Goal: Find specific fact: Find specific fact

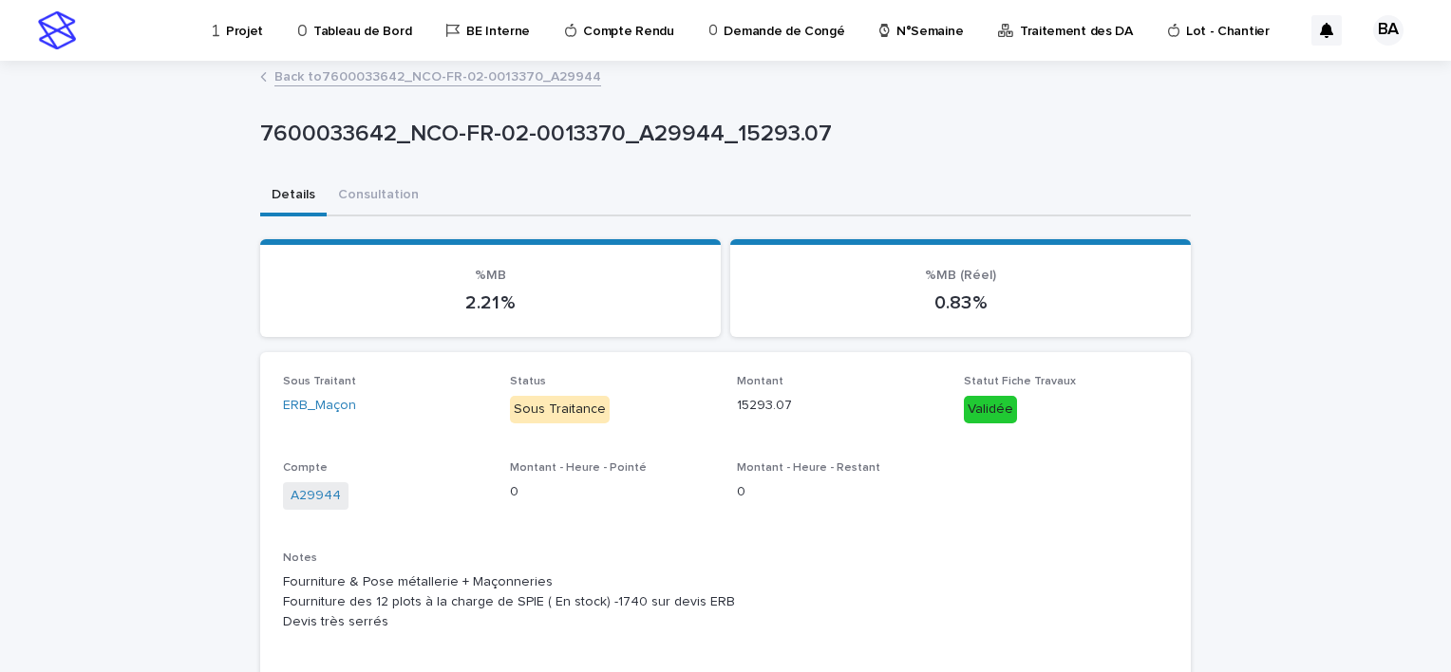
click at [247, 28] on p "Projet" at bounding box center [244, 20] width 37 height 40
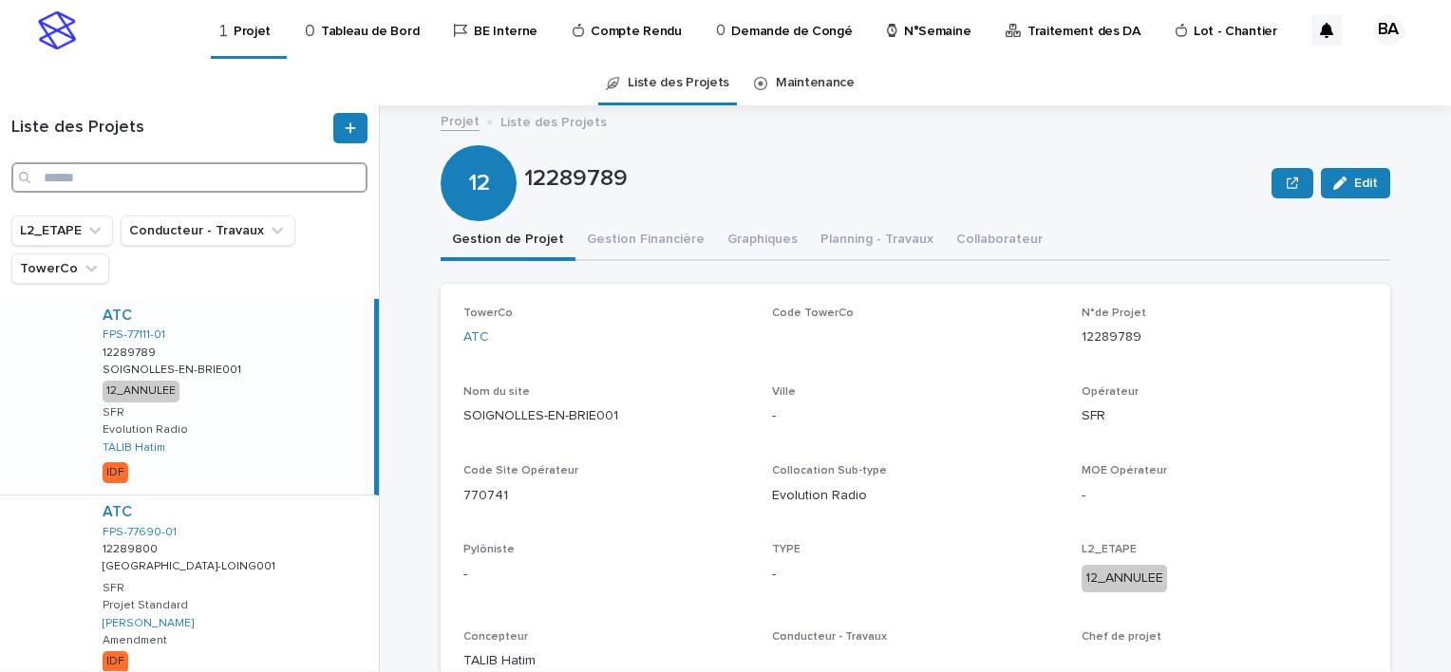
click at [142, 182] on input "Search" at bounding box center [189, 177] width 356 height 30
click at [144, 182] on input "Search" at bounding box center [189, 177] width 356 height 30
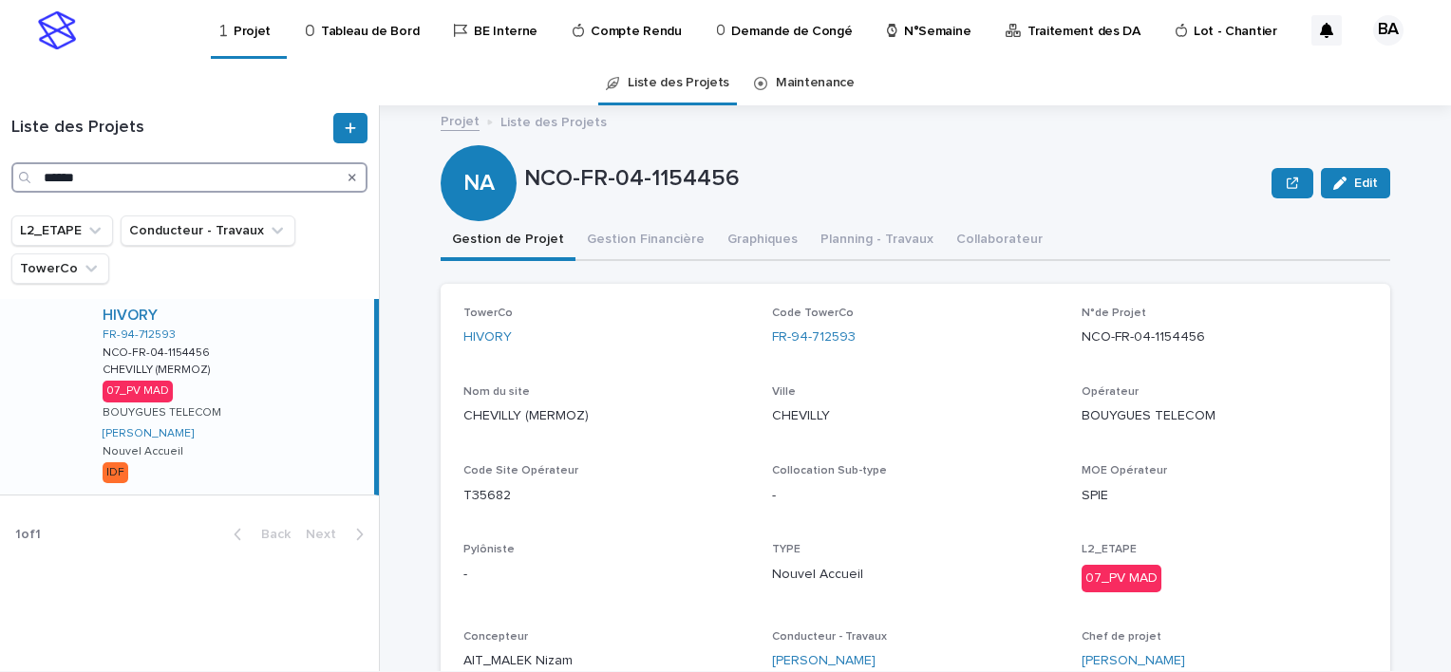
type input "******"
click at [285, 388] on div "HIVORY FR-94-712593 NCO-FR-04-1154456 NCO-FR-04-1154456 CHEVILLY (MERMOZ) CHEVI…" at bounding box center [230, 397] width 287 height 196
drag, startPoint x: 1074, startPoint y: 333, endPoint x: 1199, endPoint y: 341, distance: 124.7
click at [1199, 341] on p "NCO-FR-04-1154456" at bounding box center [1225, 338] width 286 height 20
copy p "NCO-FR-04-1154456"
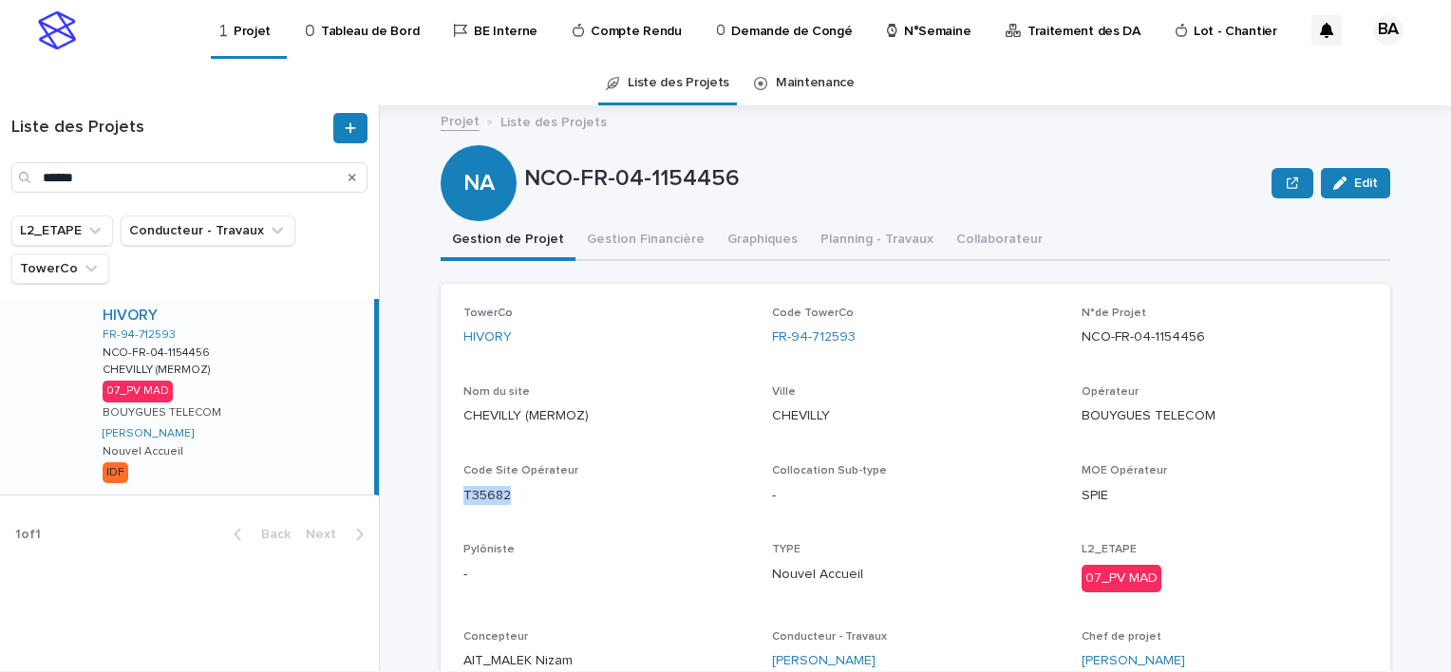
drag, startPoint x: 454, startPoint y: 493, endPoint x: 505, endPoint y: 494, distance: 51.3
click at [505, 494] on div "TowerCo HIVORY Code TowerCo FR-94-712593 N°de Projet NCO-FR-04-1154456 Nom du s…" at bounding box center [916, 497] width 950 height 426
copy p "T35682"
